Goal: Register for event/course: Sign up to attend an event or enroll in a course

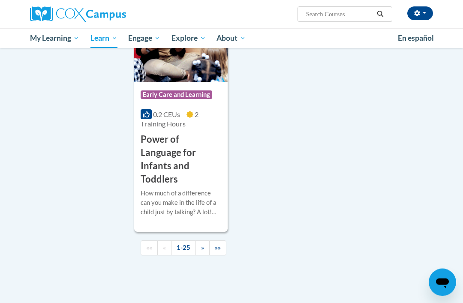
scroll to position [2231, 0]
click at [195, 240] on link "»" at bounding box center [202, 247] width 14 height 15
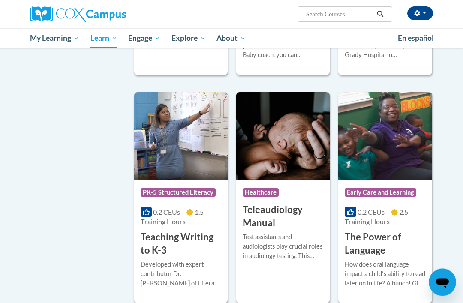
scroll to position [1264, 0]
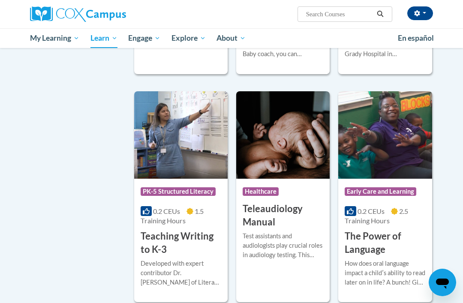
click at [181, 267] on div "Developed with expert contributor Dr. [PERSON_NAME] of Literacy How. This cours…" at bounding box center [181, 273] width 81 height 28
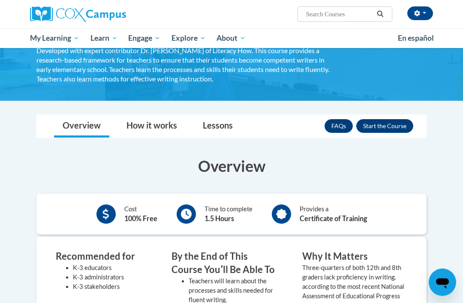
scroll to position [69, 0]
click at [383, 122] on button "Enroll" at bounding box center [384, 126] width 57 height 14
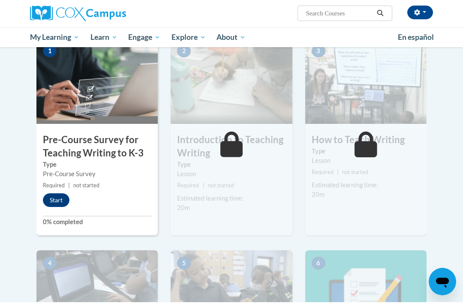
scroll to position [198, 0]
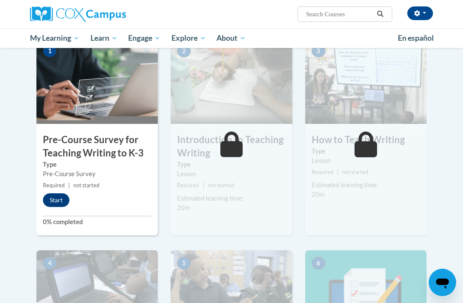
click at [51, 202] on button "Start" at bounding box center [56, 200] width 27 height 14
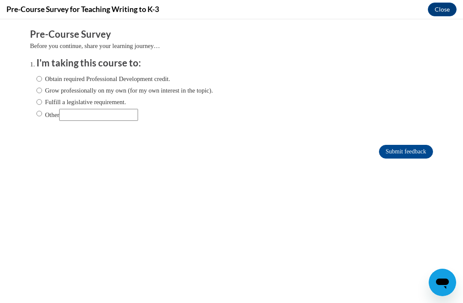
scroll to position [0, 0]
click at [41, 79] on input "Obtain required Professional Development credit." at bounding box center [39, 78] width 6 height 9
radio input "true"
click at [405, 151] on input "Submit feedback" at bounding box center [406, 152] width 54 height 14
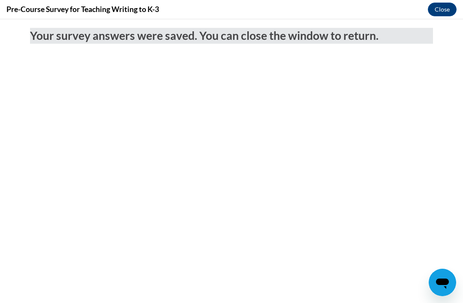
click at [441, 11] on button "Close" at bounding box center [442, 10] width 29 height 14
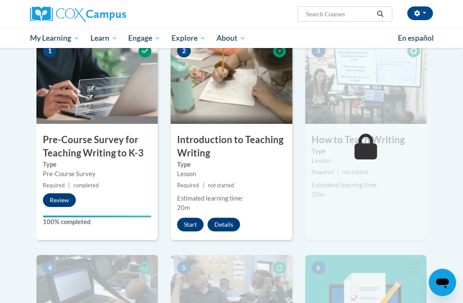
click at [192, 219] on button "Start" at bounding box center [190, 225] width 27 height 14
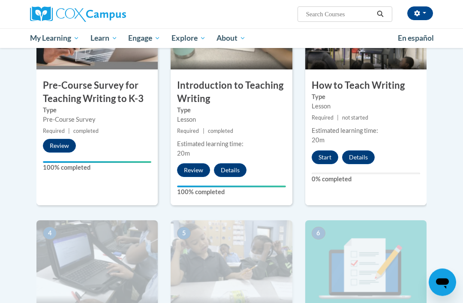
scroll to position [253, 0]
click at [326, 155] on button "Start" at bounding box center [325, 157] width 27 height 14
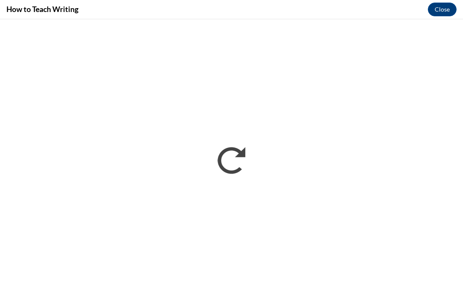
scroll to position [0, 0]
